Goal: Information Seeking & Learning: Learn about a topic

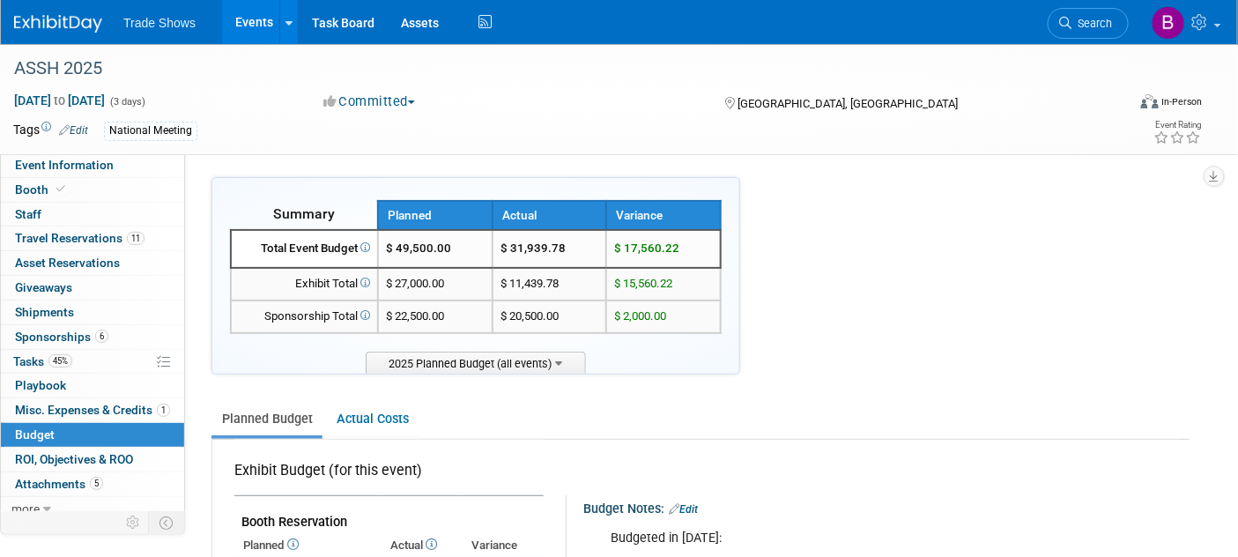
click at [51, 23] on img at bounding box center [58, 24] width 88 height 18
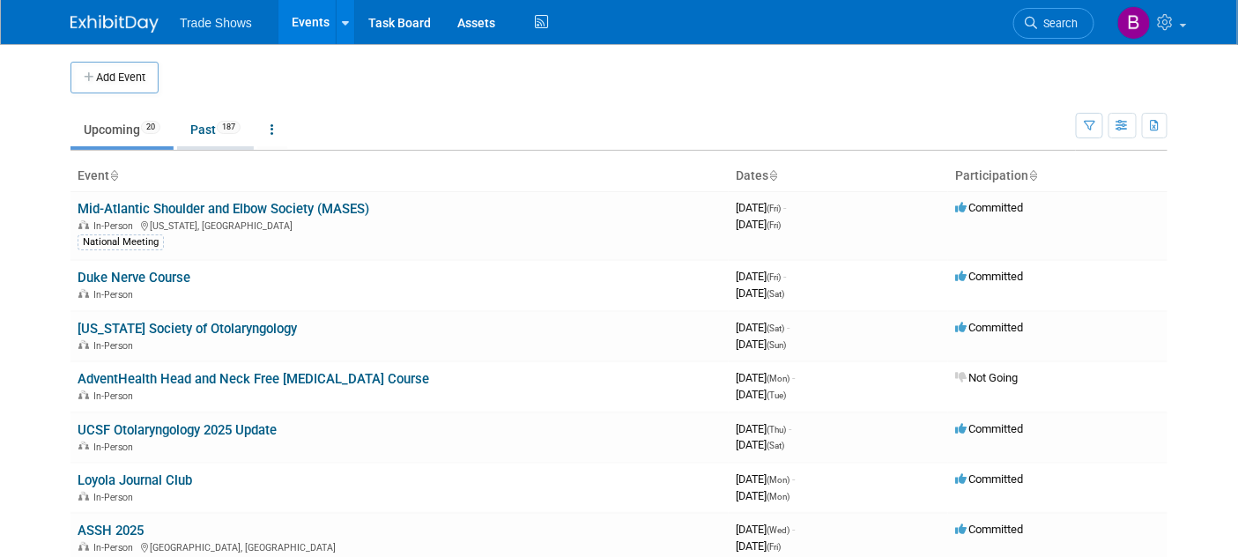
click at [227, 131] on span "187" at bounding box center [229, 127] width 24 height 13
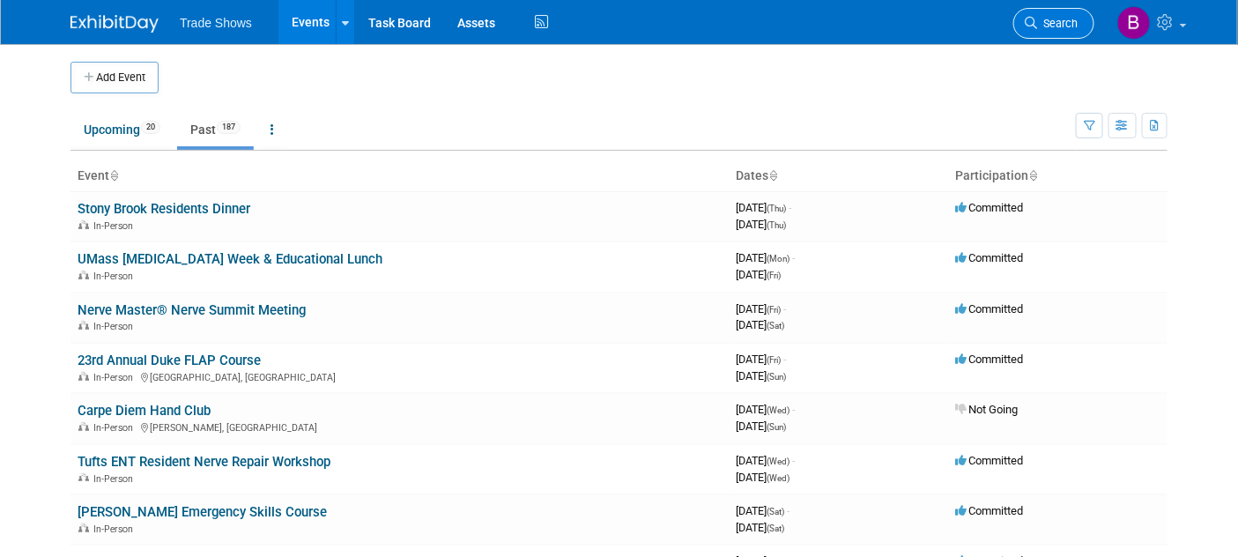
click at [1070, 18] on span "Search" at bounding box center [1057, 23] width 41 height 13
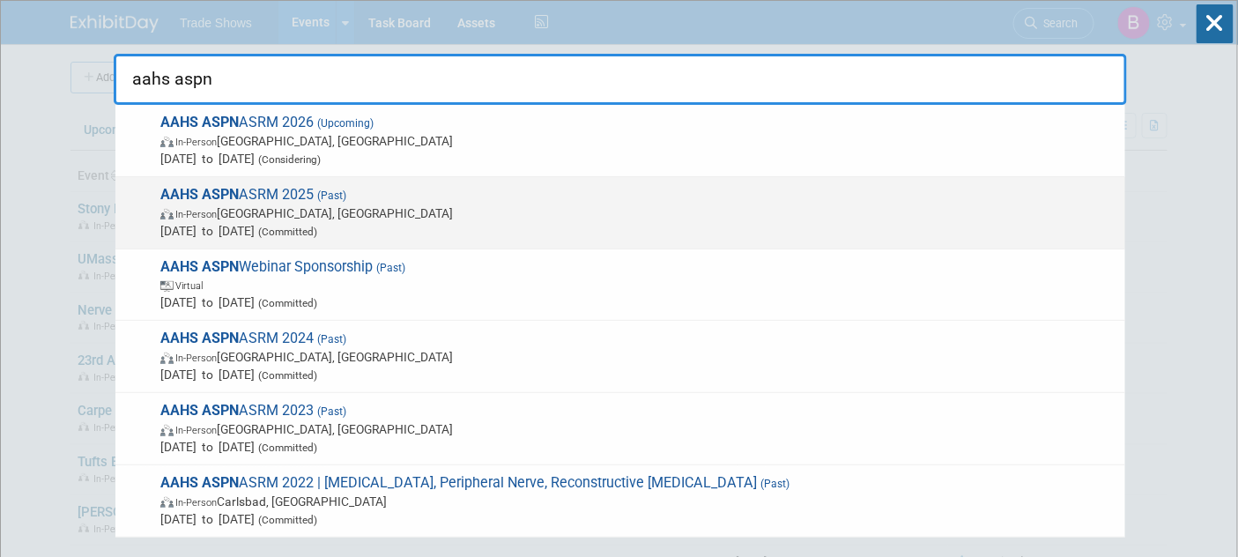
type input "aahs aspn"
click at [354, 206] on span "In-Person Waikoloa Village, HI" at bounding box center [638, 213] width 956 height 18
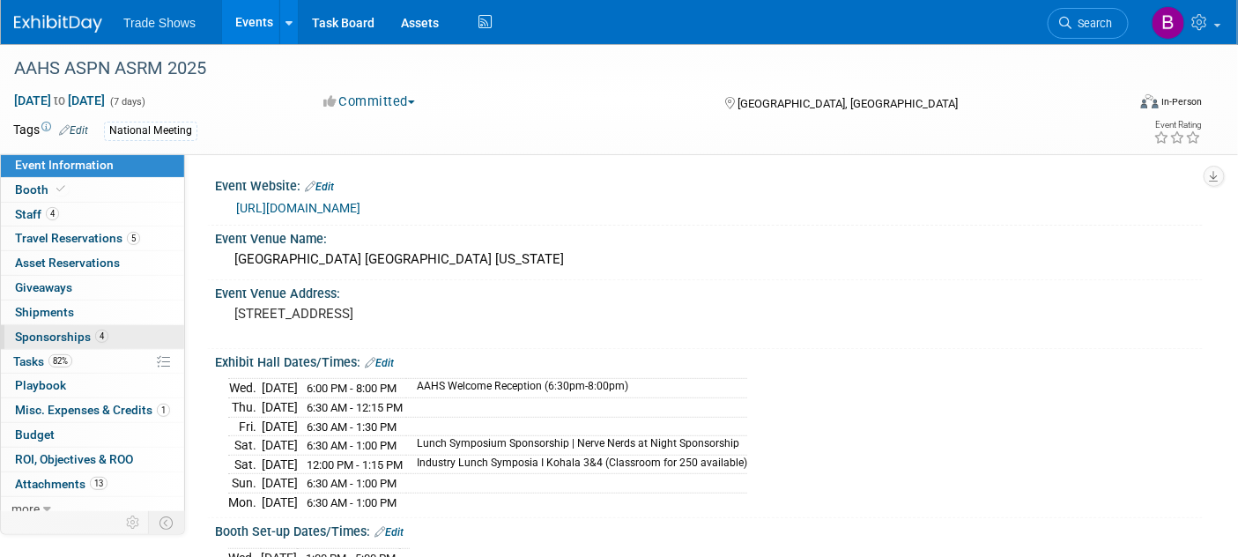
click at [55, 341] on span "Sponsorships 4" at bounding box center [61, 336] width 93 height 14
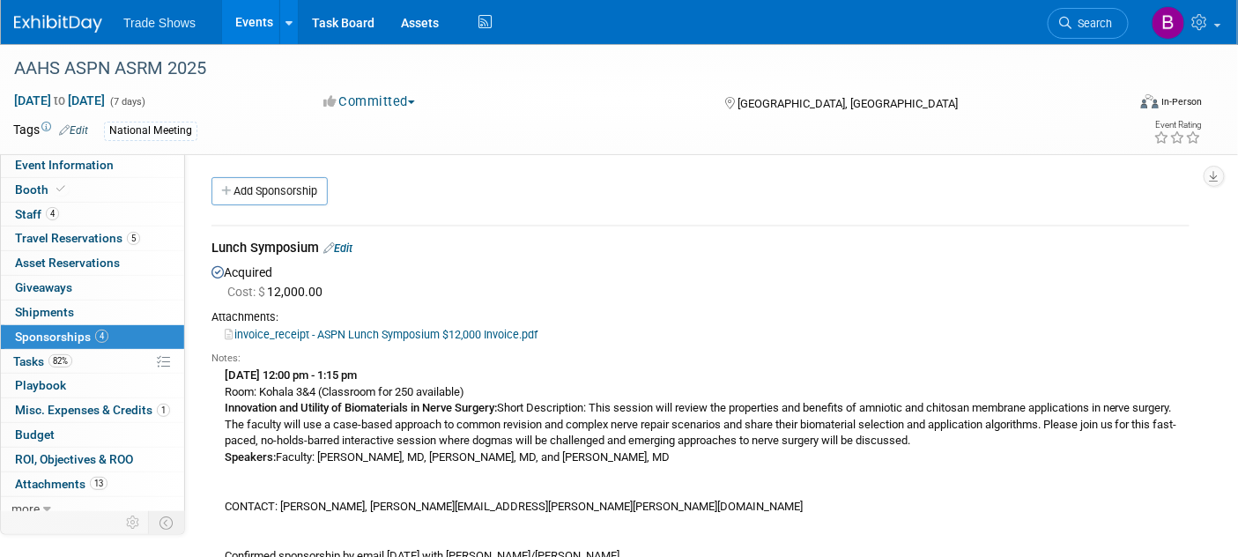
click at [65, 13] on link at bounding box center [68, 15] width 109 height 14
